Goal: Information Seeking & Learning: Find specific page/section

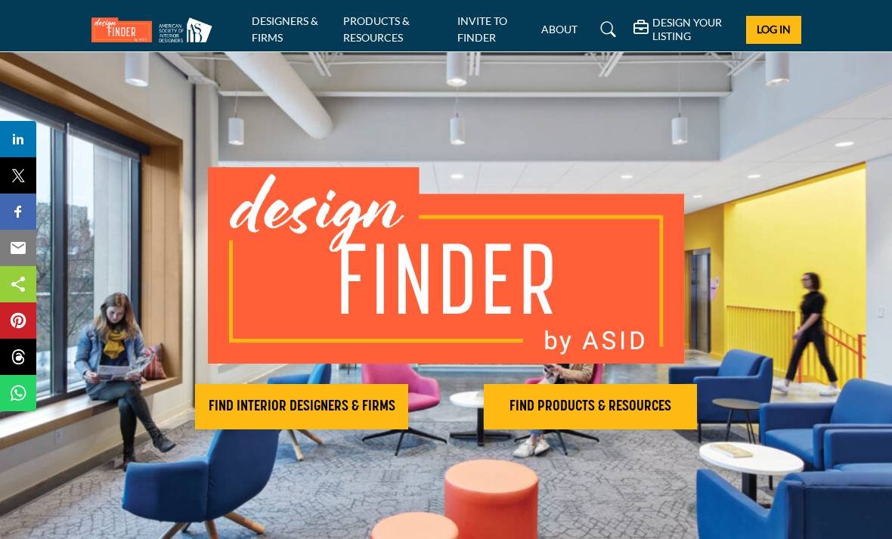
click at [333, 399] on h2 "FIND INTERIOR DESIGNERS & FIRMS" at bounding box center [302, 407] width 204 height 18
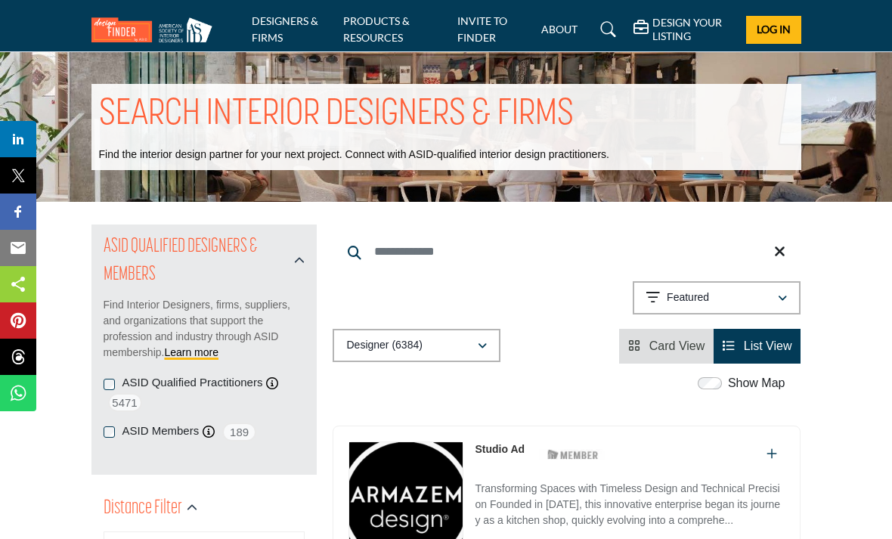
click at [484, 349] on icon "button" at bounding box center [482, 346] width 9 height 11
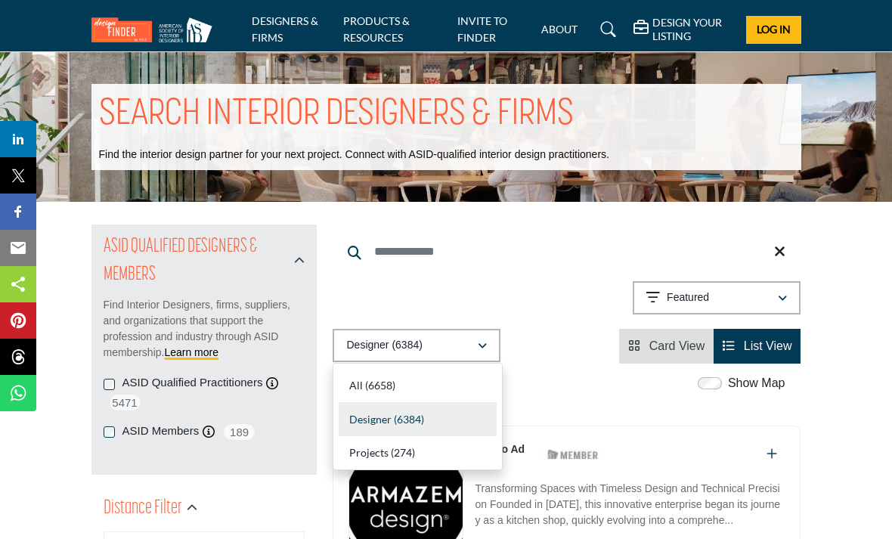
click at [367, 376] on div "All (6658)" at bounding box center [418, 386] width 158 height 34
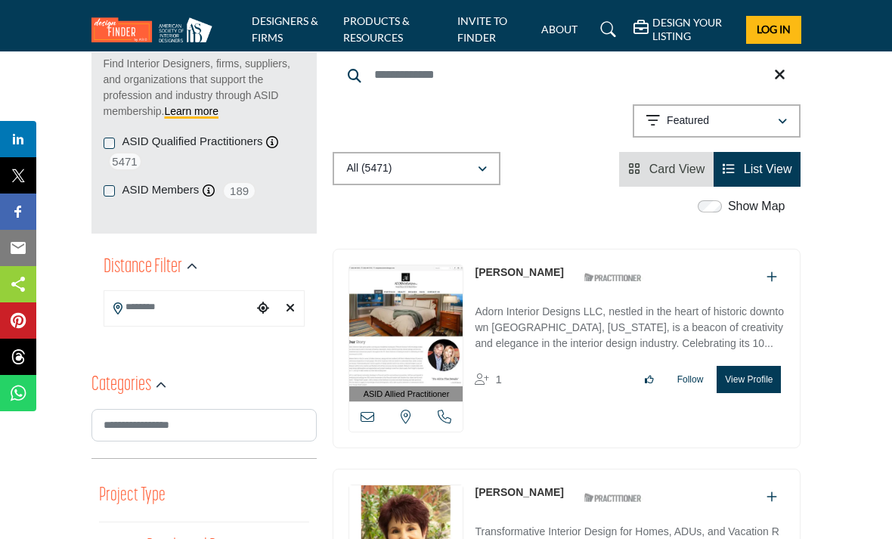
scroll to position [243, 0]
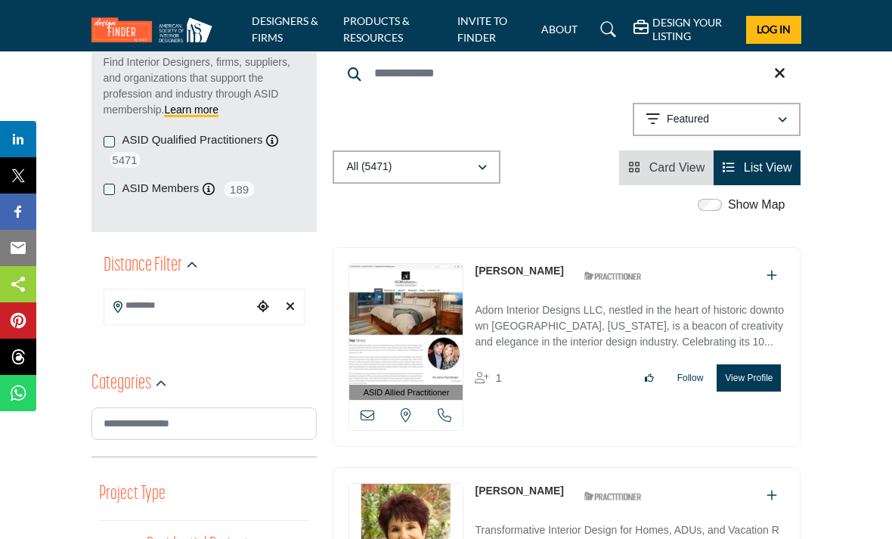
click at [760, 170] on span "List View" at bounding box center [768, 167] width 48 height 13
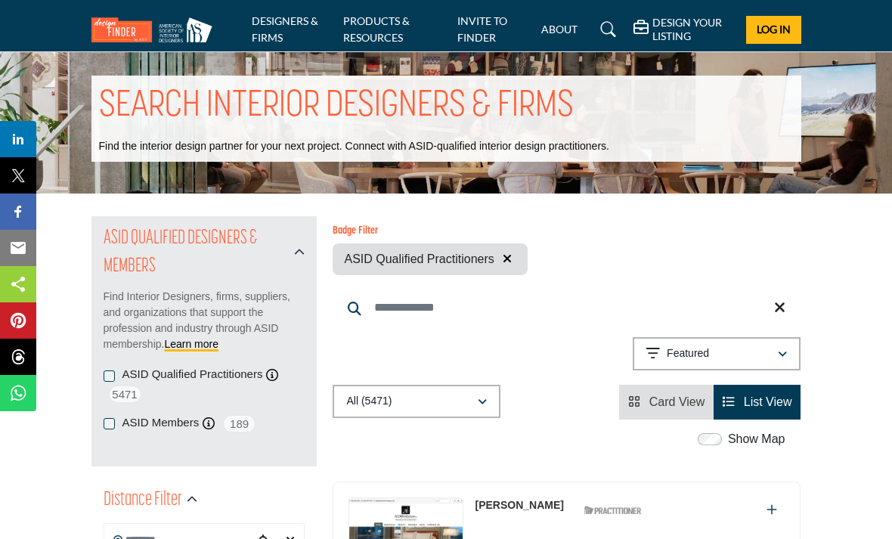
scroll to position [0, 0]
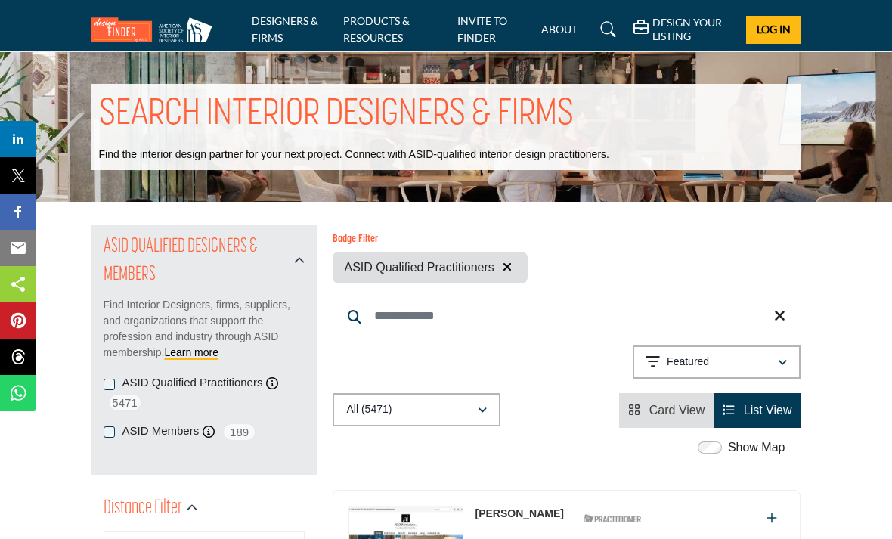
click at [611, 36] on icon at bounding box center [608, 29] width 15 height 15
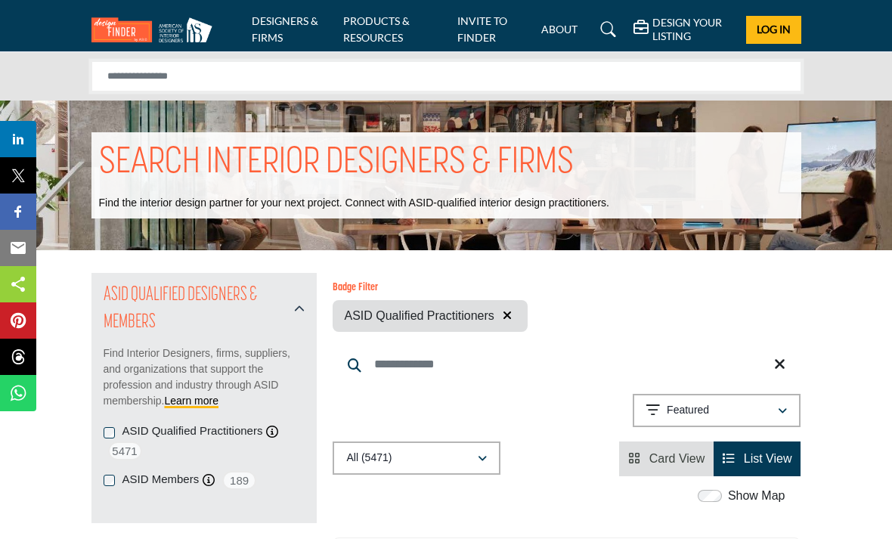
click at [176, 70] on input "Search Solutions" at bounding box center [446, 76] width 710 height 30
type input "**********"
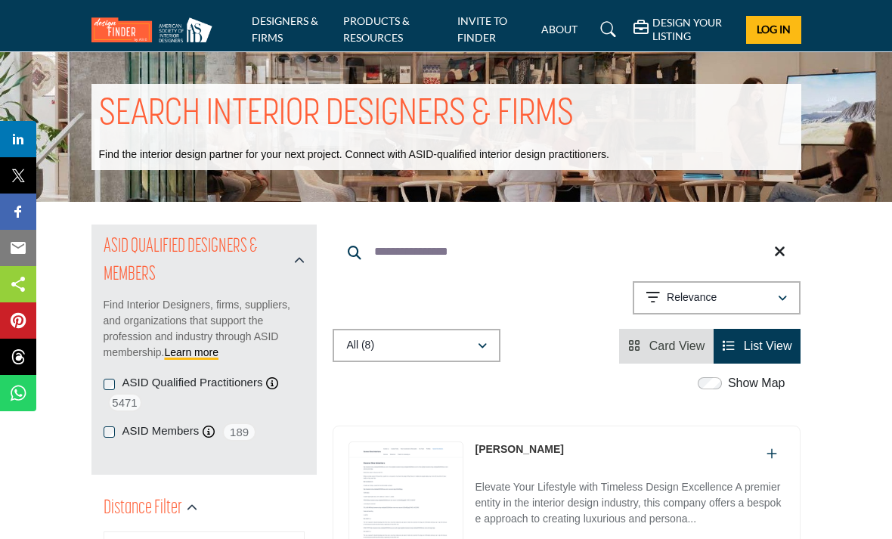
click at [774, 28] on span "Log In" at bounding box center [774, 29] width 34 height 13
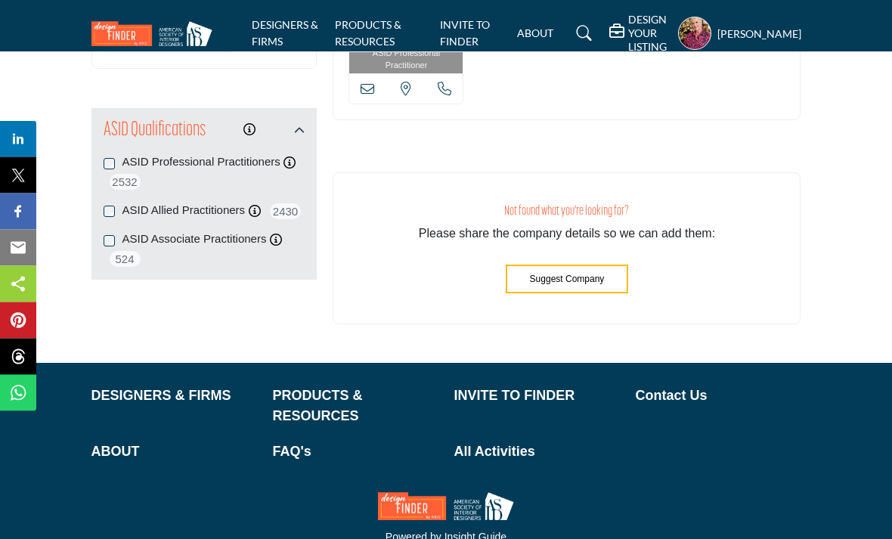
scroll to position [2073, 0]
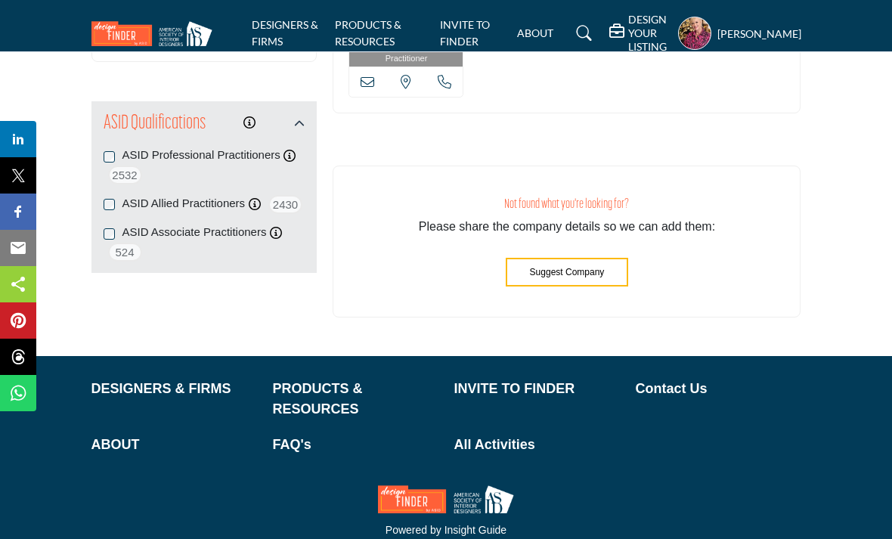
click at [172, 379] on p "DESIGNERS & FIRMS" at bounding box center [174, 389] width 166 height 20
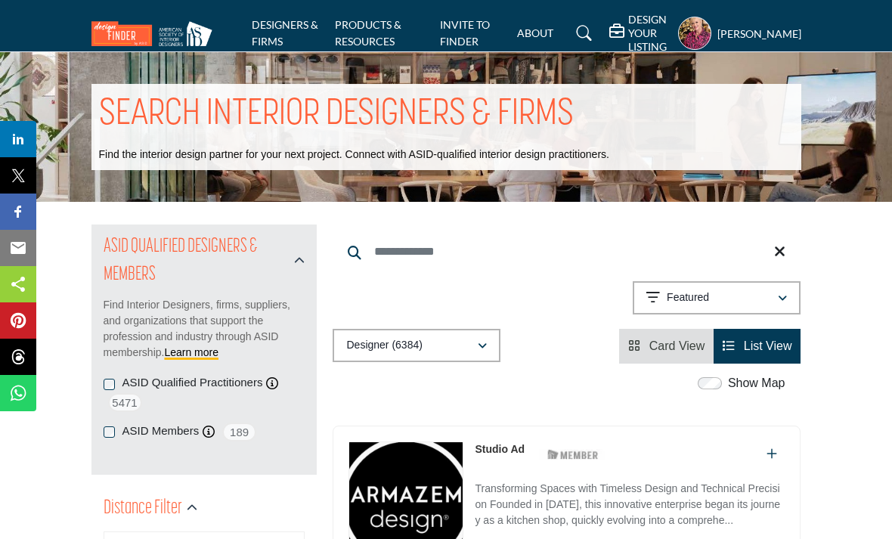
click at [578, 33] on icon at bounding box center [584, 33] width 15 height 15
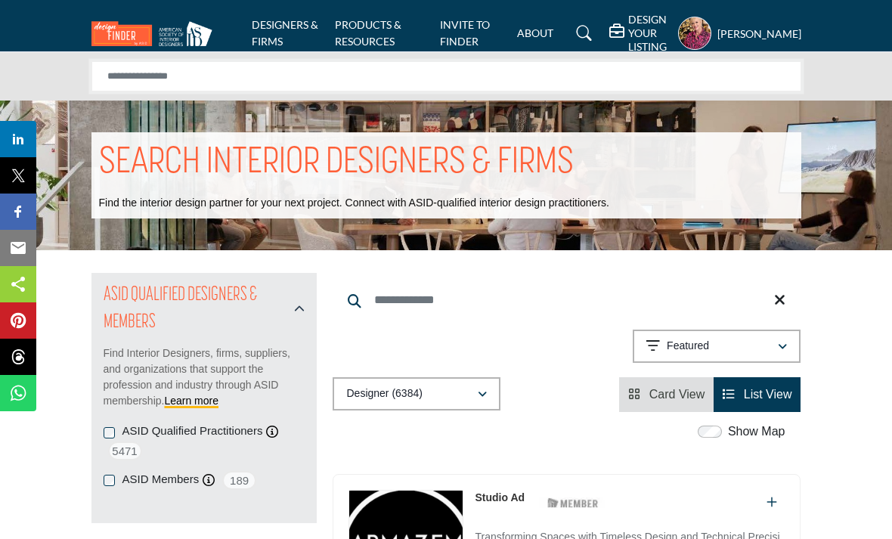
click at [291, 81] on input "Search Solutions" at bounding box center [446, 76] width 710 height 30
type input "********"
